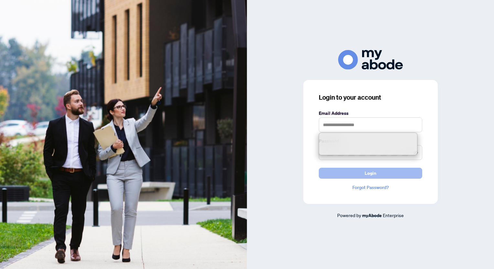
type input "**********"
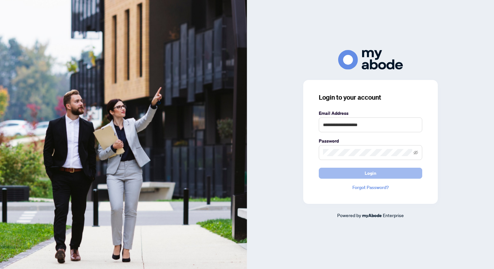
click at [371, 172] on span "Login" at bounding box center [370, 173] width 12 height 10
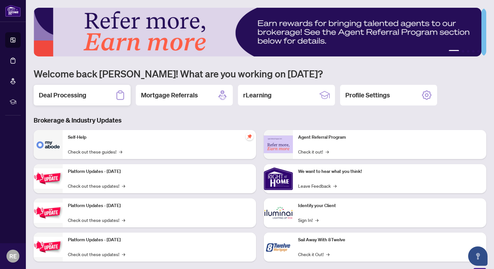
click at [73, 95] on h2 "Deal Processing" at bounding box center [62, 95] width 47 height 9
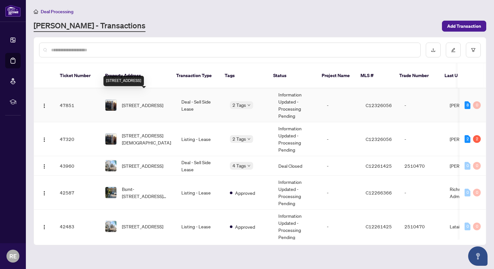
click at [133, 102] on span "[STREET_ADDRESS]" at bounding box center [142, 105] width 41 height 7
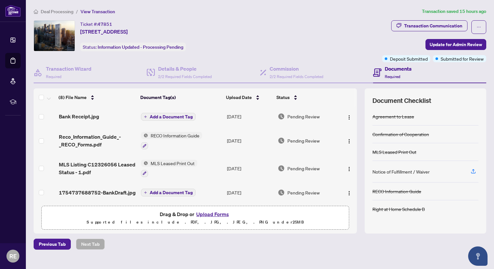
scroll to position [109, 0]
click at [432, 43] on span "Update for Admin Review" at bounding box center [455, 44] width 52 height 10
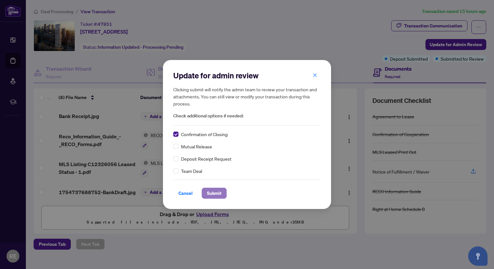
click at [212, 192] on span "Submit" at bounding box center [214, 193] width 15 height 10
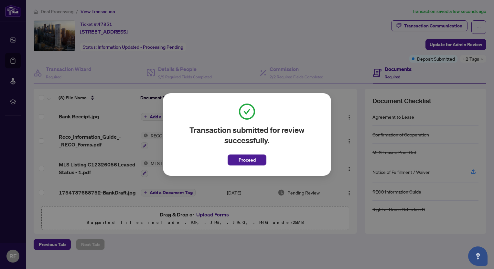
click at [243, 160] on span "Proceed" at bounding box center [246, 160] width 17 height 10
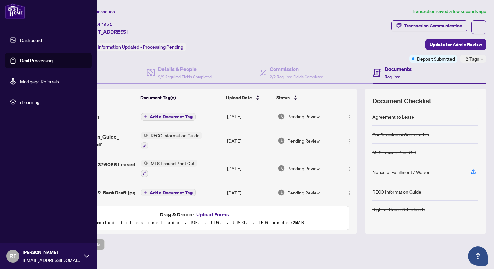
click at [31, 39] on link "Dashboard" at bounding box center [31, 40] width 22 height 6
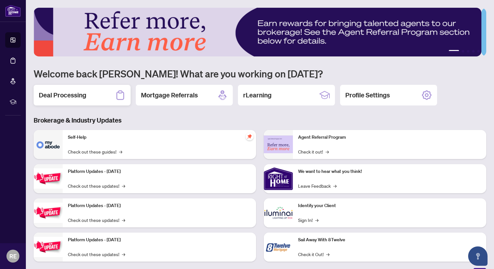
click at [63, 97] on h2 "Deal Processing" at bounding box center [62, 95] width 47 height 9
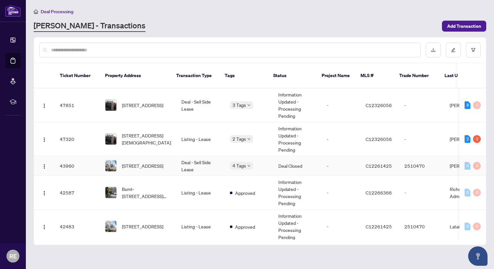
click at [138, 163] on span "[STREET_ADDRESS]" at bounding box center [142, 166] width 41 height 7
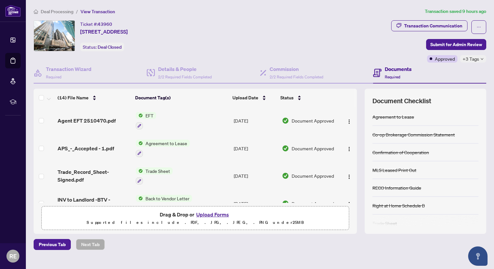
click at [148, 115] on span "EFT" at bounding box center [149, 115] width 13 height 7
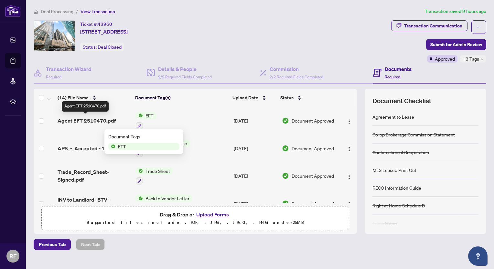
click at [98, 118] on span "Agent EFT 2510470.pdf" at bounding box center [87, 121] width 58 height 8
